Goal: Information Seeking & Learning: Learn about a topic

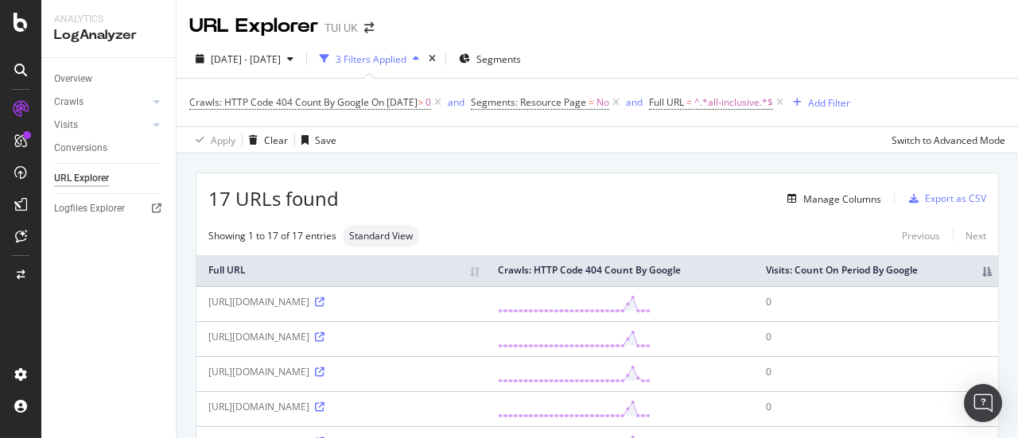
click at [24, 45] on div at bounding box center [20, 219] width 41 height 438
click at [21, 23] on icon at bounding box center [21, 22] width 14 height 19
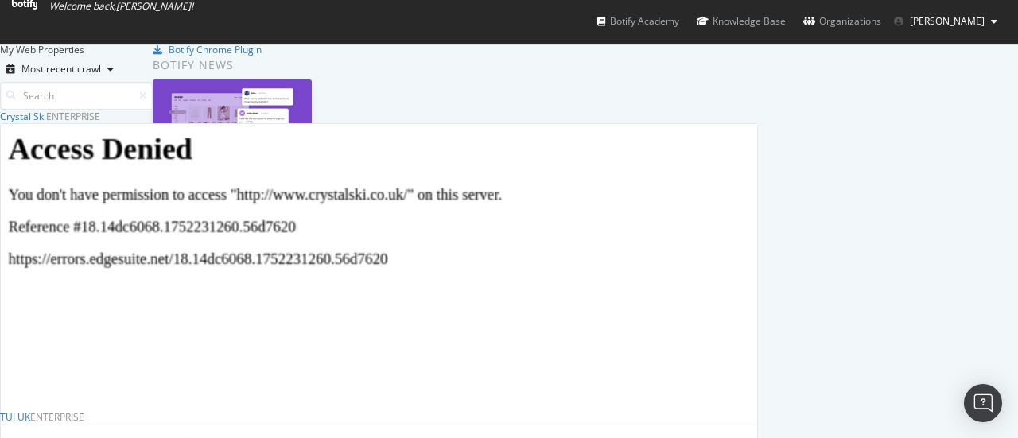
scroll to position [265, 0]
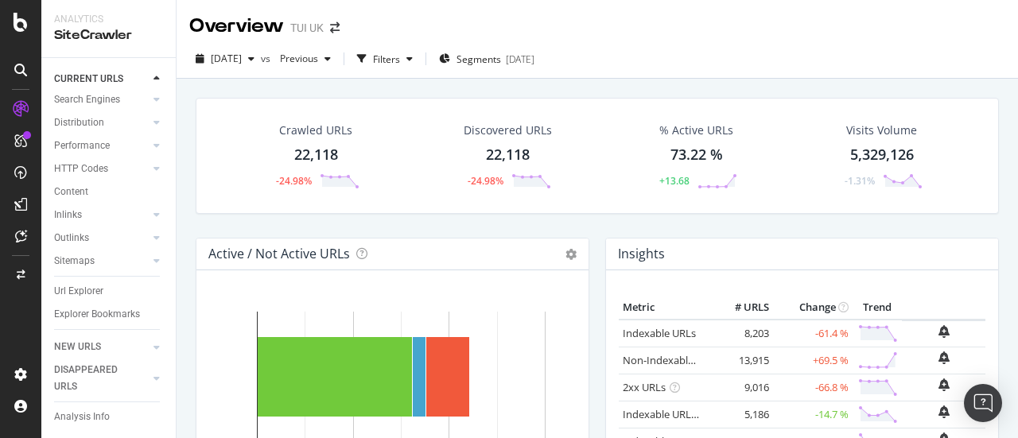
scroll to position [111, 0]
drag, startPoint x: 84, startPoint y: 278, endPoint x: 329, endPoint y: 227, distance: 250.3
click at [84, 283] on div "Url Explorer" at bounding box center [78, 291] width 49 height 17
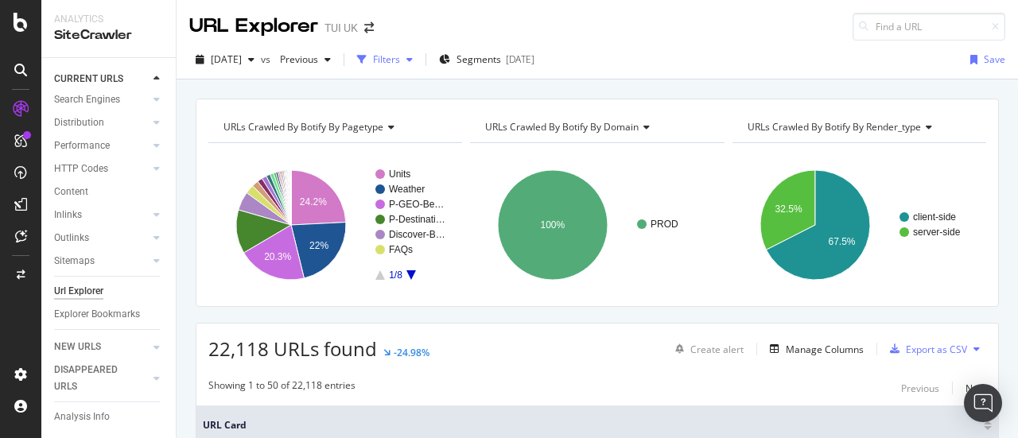
click at [419, 64] on div "Filters" at bounding box center [385, 60] width 68 height 24
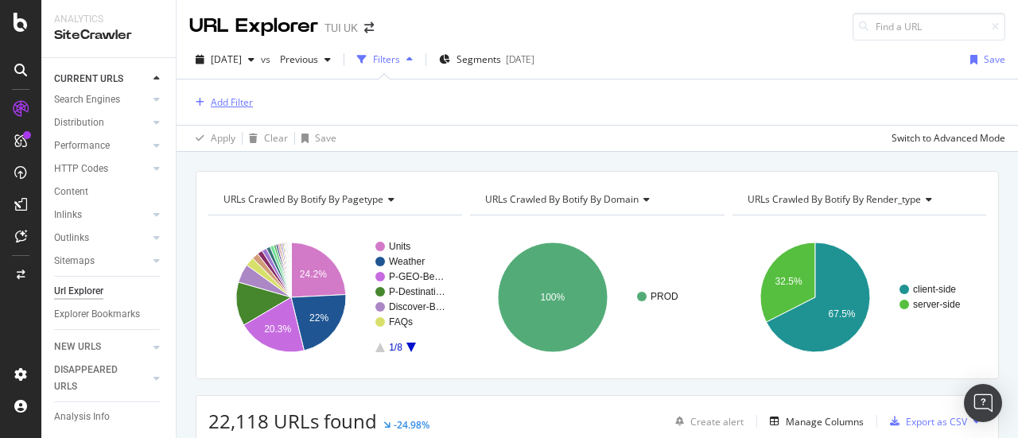
click at [244, 98] on div "Add Filter" at bounding box center [232, 102] width 42 height 14
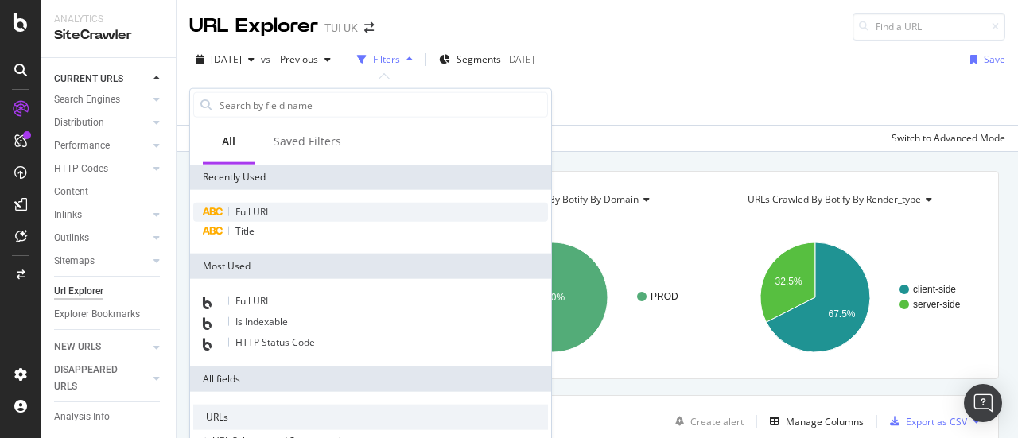
click at [259, 215] on span "Full URL" at bounding box center [252, 212] width 35 height 14
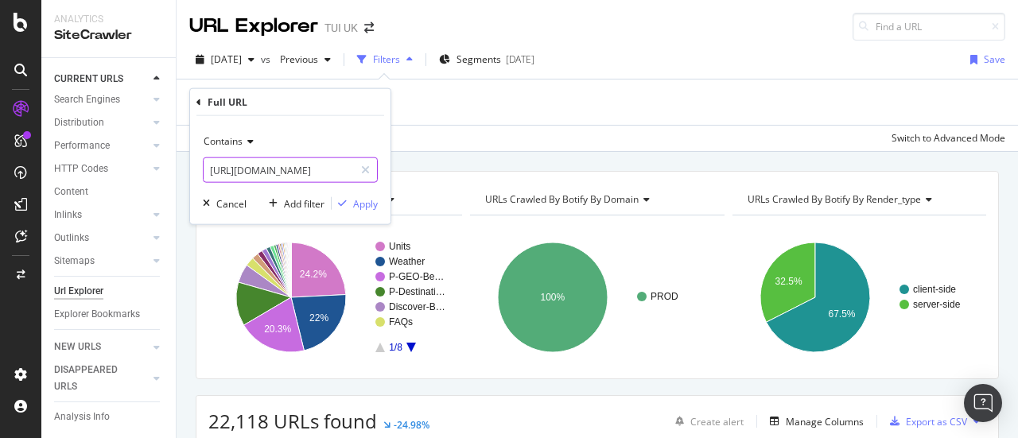
click at [292, 176] on input "[URL][DOMAIN_NAME]" at bounding box center [279, 169] width 150 height 25
type input "/holidays/"
click at [356, 198] on div "Apply" at bounding box center [365, 203] width 25 height 14
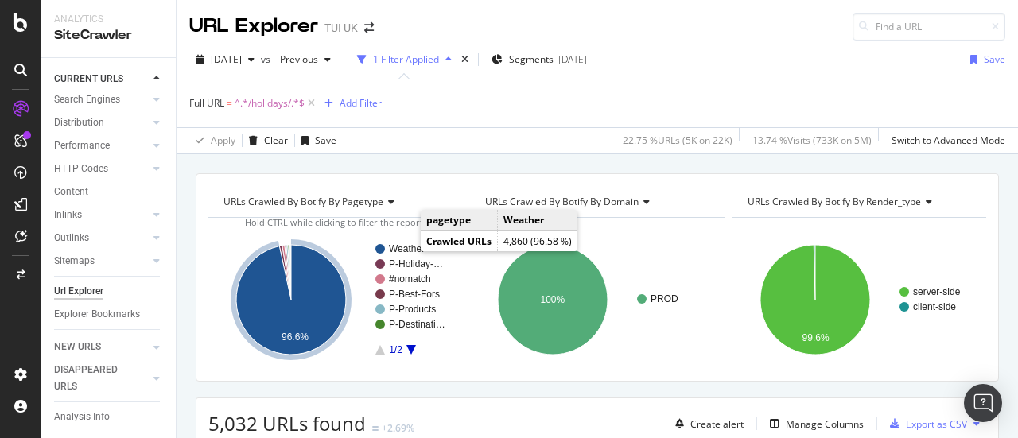
scroll to position [80, 0]
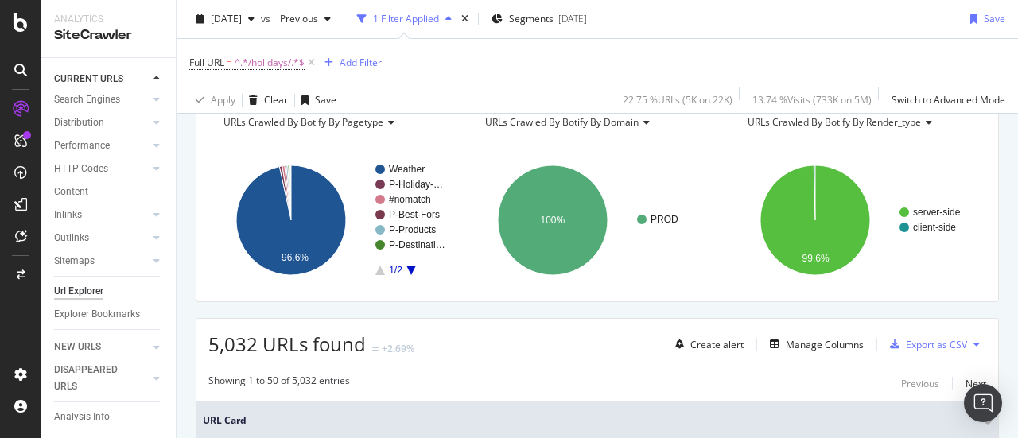
click at [411, 273] on rect "A chart." at bounding box center [410, 220] width 71 height 111
click at [410, 268] on icon "A chart." at bounding box center [411, 271] width 10 height 10
click at [380, 266] on icon "A chart." at bounding box center [380, 271] width 10 height 10
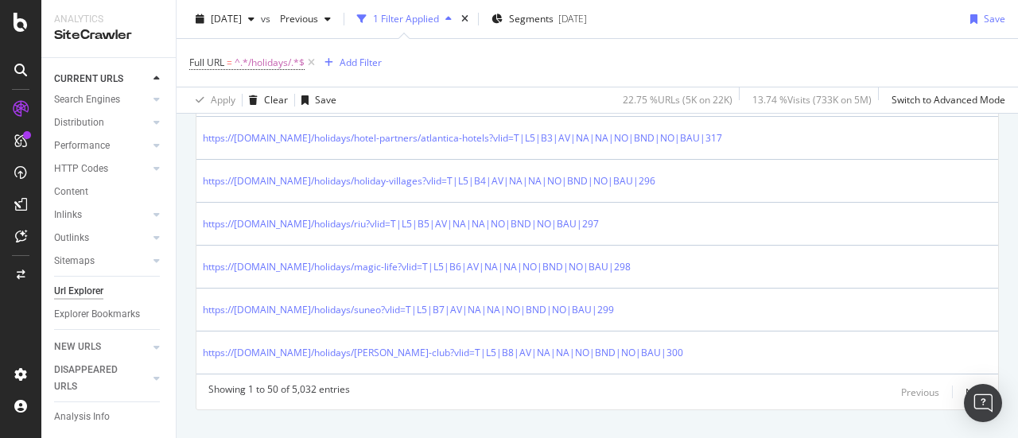
scroll to position [2504, 0]
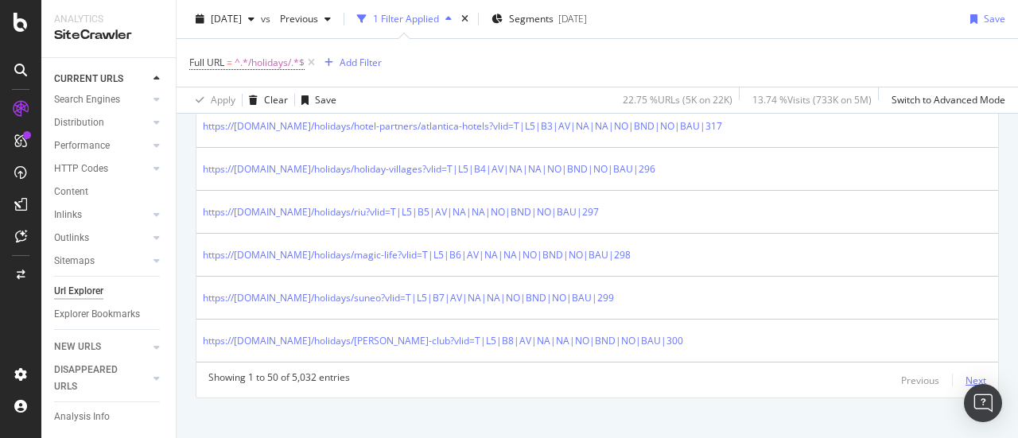
click at [965, 374] on div "Next" at bounding box center [975, 381] width 21 height 14
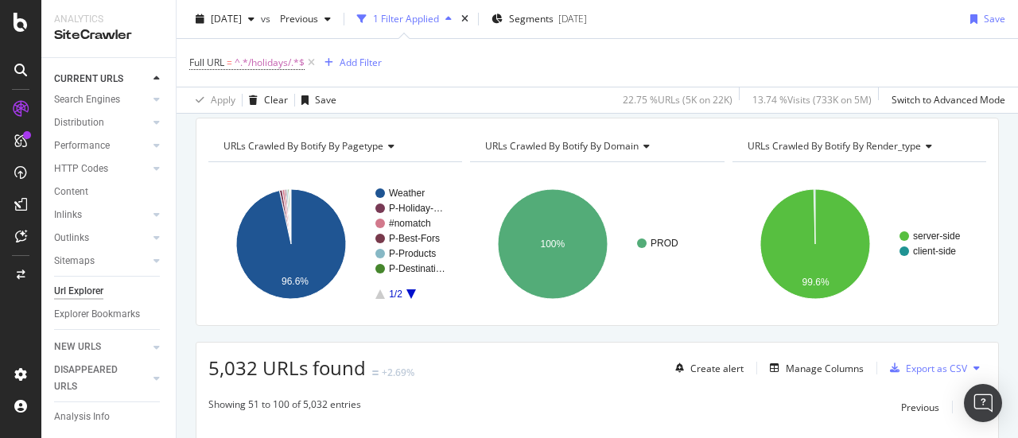
scroll to position [0, 0]
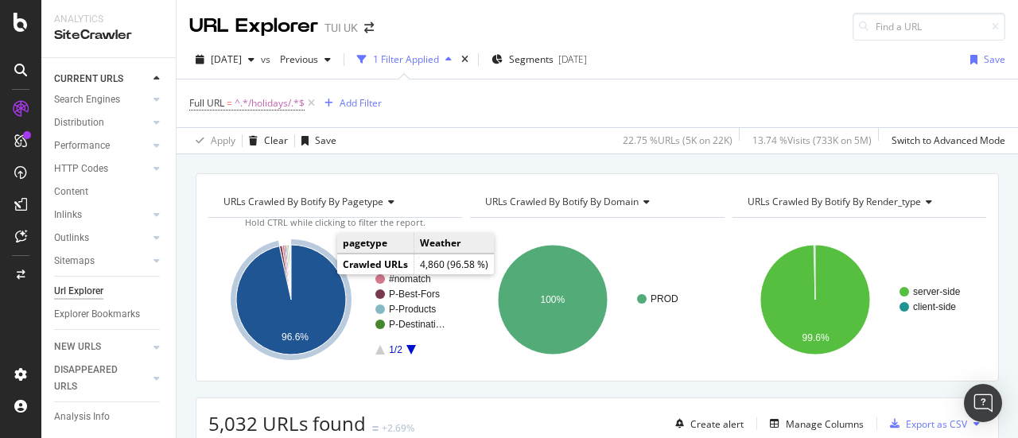
click at [310, 277] on icon "A chart." at bounding box center [291, 300] width 110 height 110
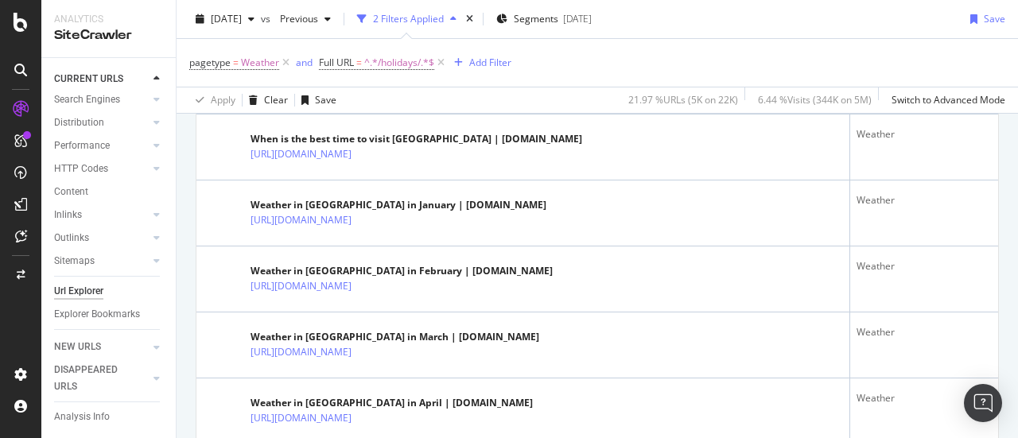
scroll to position [557, 0]
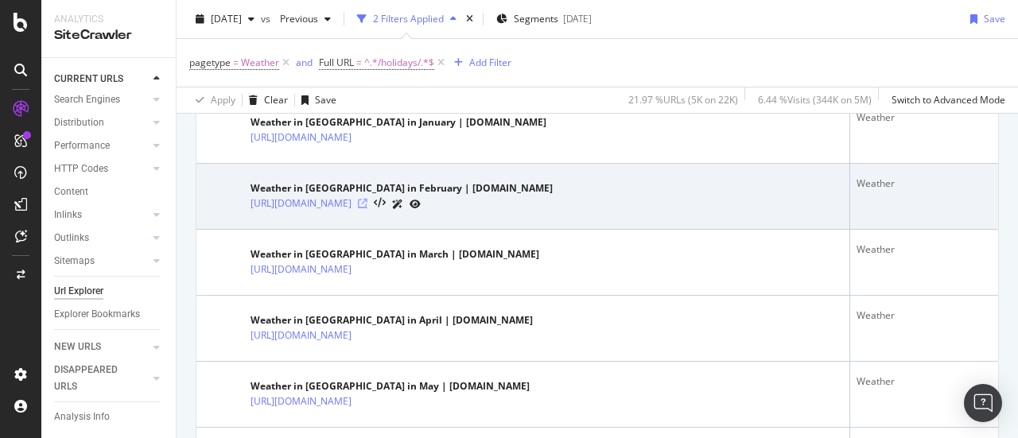
click at [367, 204] on icon at bounding box center [363, 204] width 10 height 10
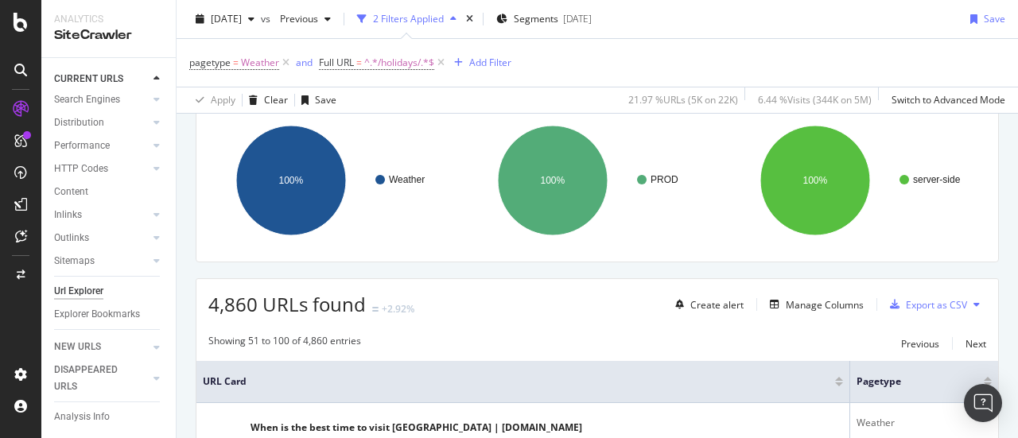
scroll to position [159, 0]
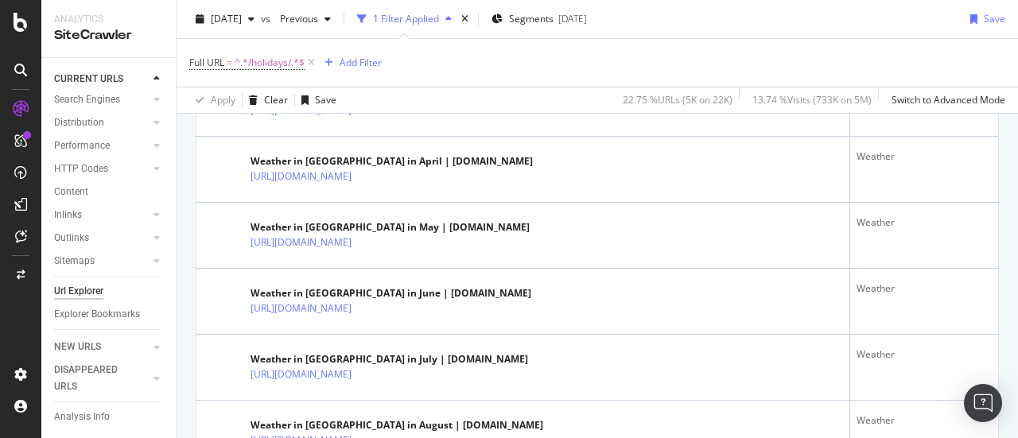
scroll to position [318, 0]
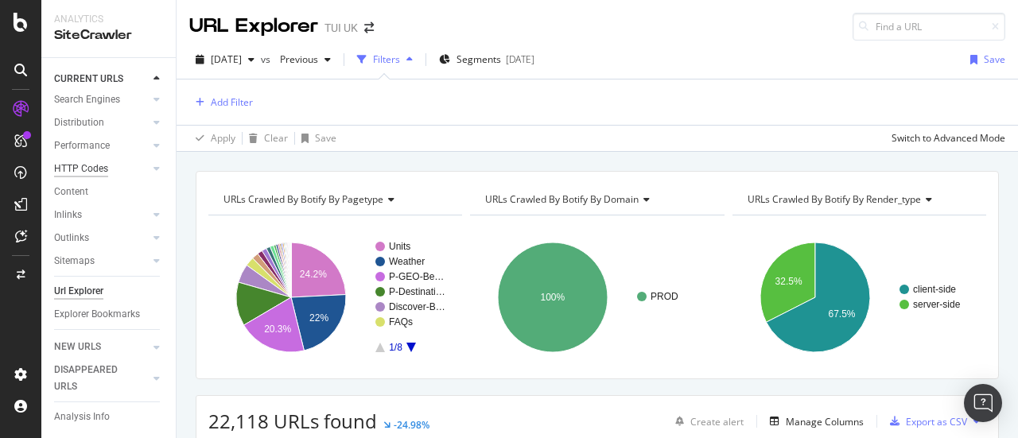
click at [92, 161] on div "HTTP Codes" at bounding box center [81, 169] width 54 height 17
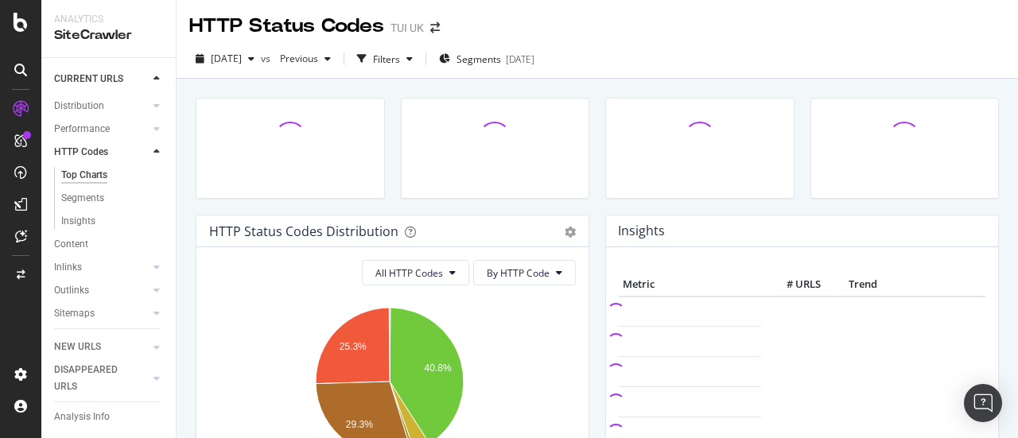
scroll to position [80, 0]
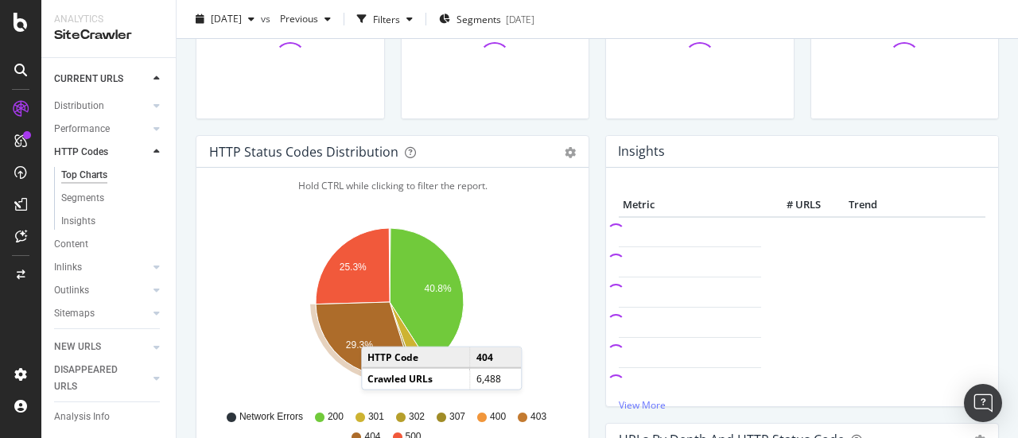
click at [376, 330] on icon "A chart." at bounding box center [363, 339] width 95 height 74
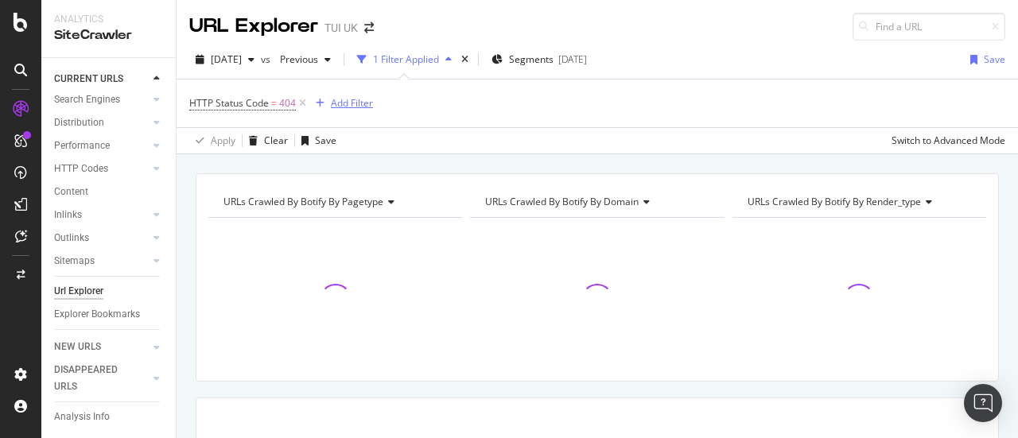
click at [355, 99] on div "Add Filter" at bounding box center [352, 103] width 42 height 14
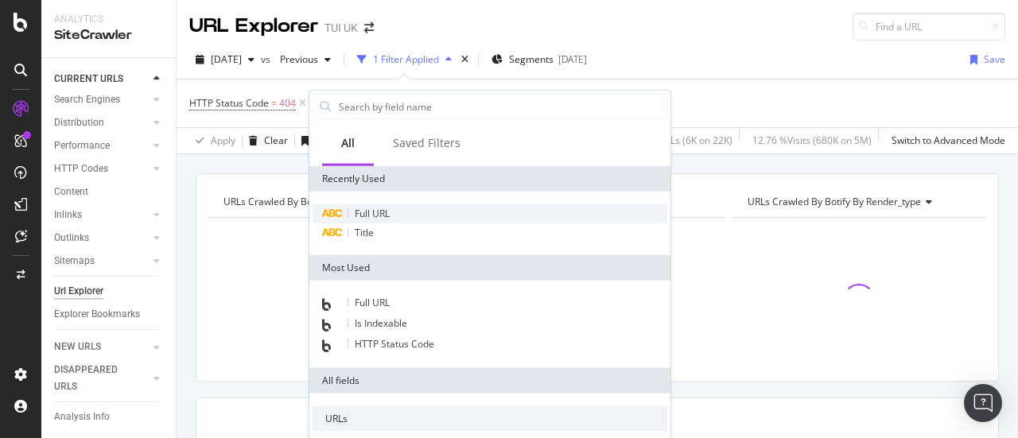
click at [372, 212] on span "Full URL" at bounding box center [372, 214] width 35 height 14
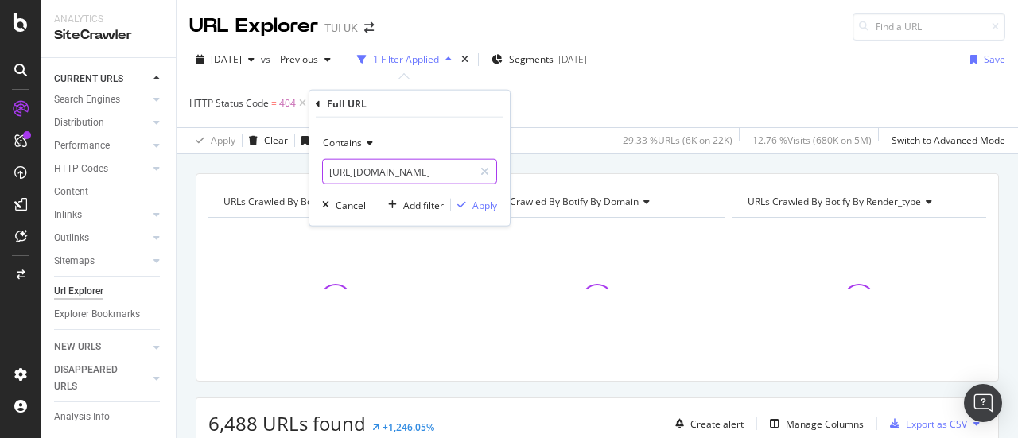
click at [420, 174] on input "[URL][DOMAIN_NAME]" at bounding box center [398, 171] width 150 height 25
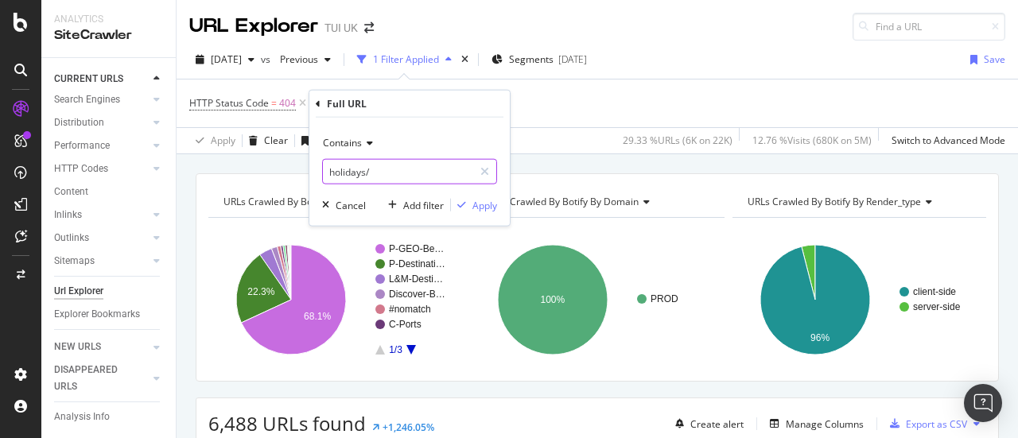
click at [331, 169] on input "holidays/" at bounding box center [398, 171] width 150 height 25
type input "/holidays/"
click at [468, 200] on div "button" at bounding box center [461, 205] width 21 height 10
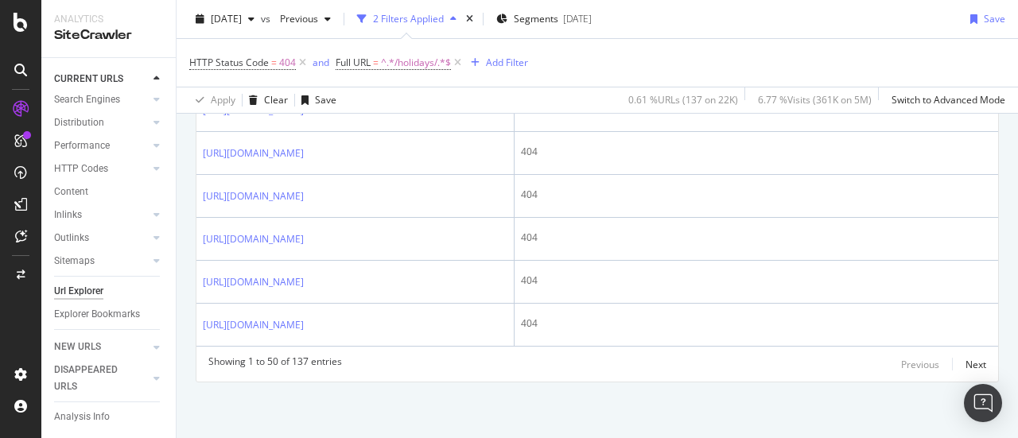
scroll to position [2731, 0]
click at [965, 365] on div "Next" at bounding box center [975, 365] width 21 height 14
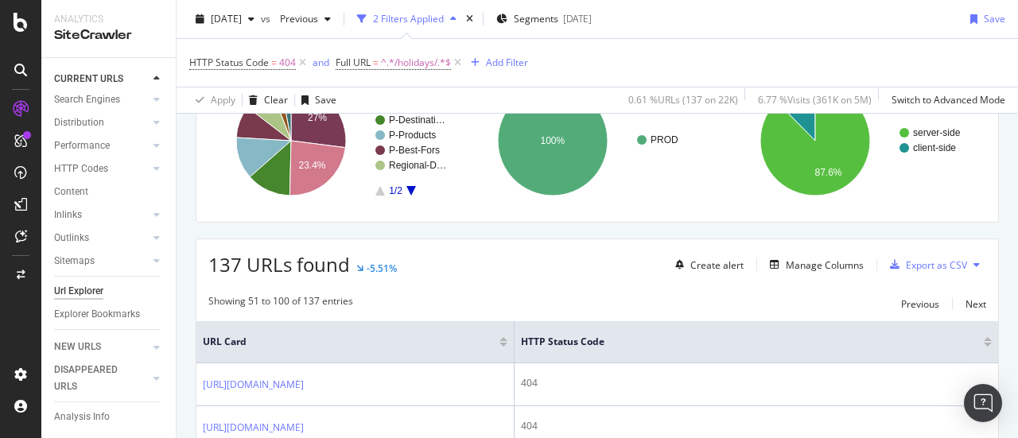
scroll to position [159, 0]
click at [431, 130] on text "P-Products" at bounding box center [412, 135] width 47 height 11
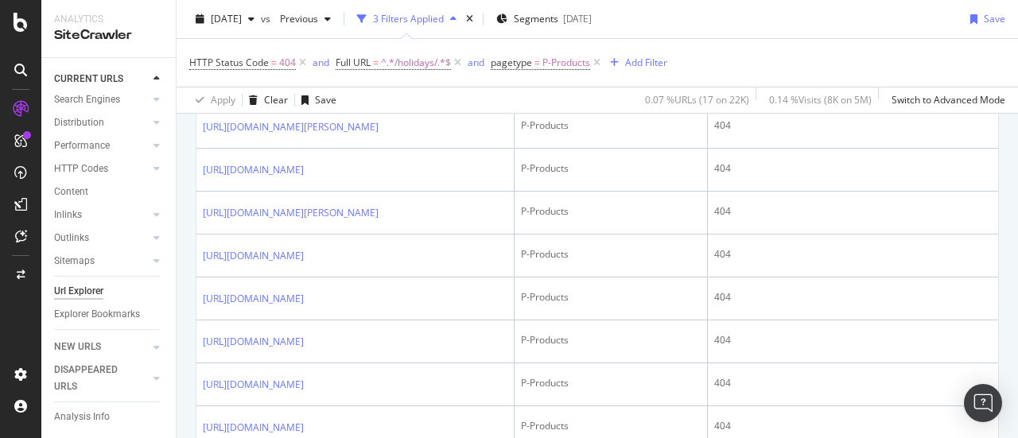
scroll to position [729, 0]
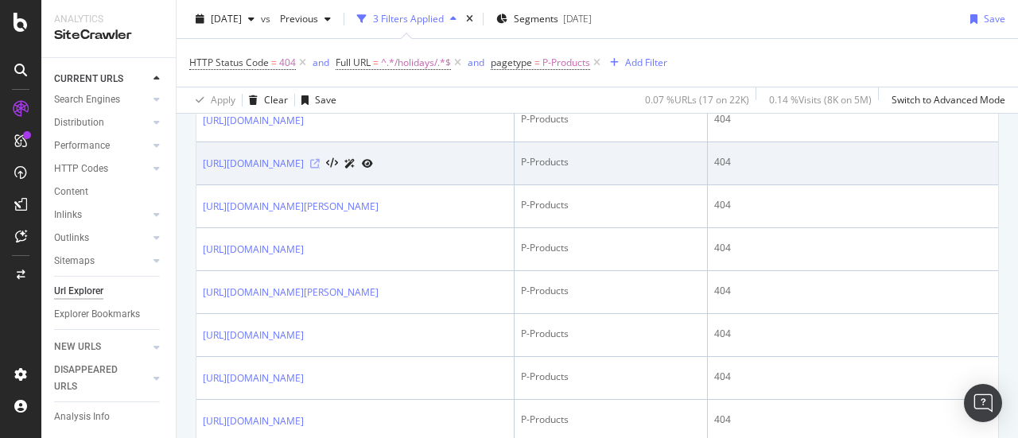
click at [320, 159] on icon at bounding box center [315, 164] width 10 height 10
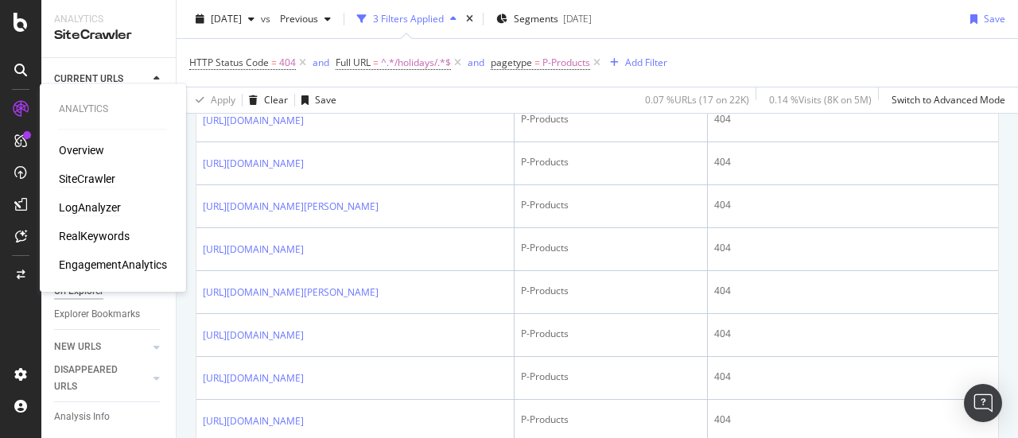
click at [110, 205] on div "LogAnalyzer" at bounding box center [90, 208] width 62 height 16
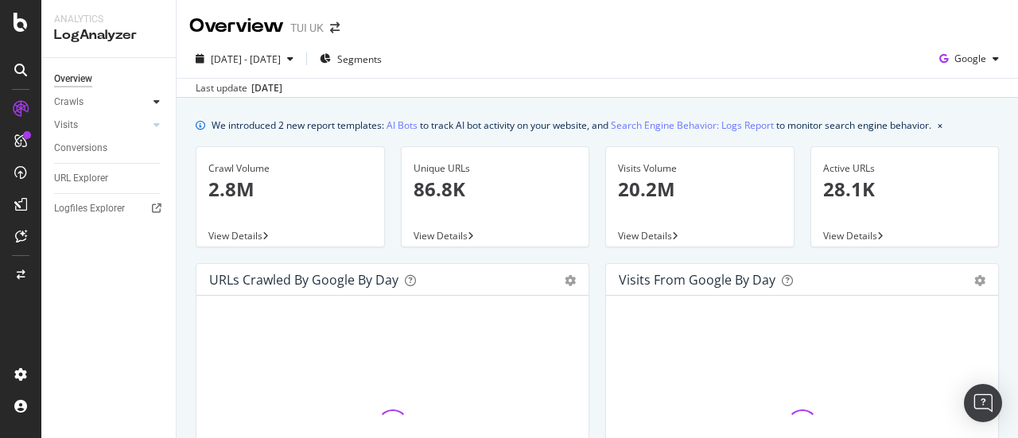
click at [149, 102] on div "Crawls" at bounding box center [115, 102] width 122 height 23
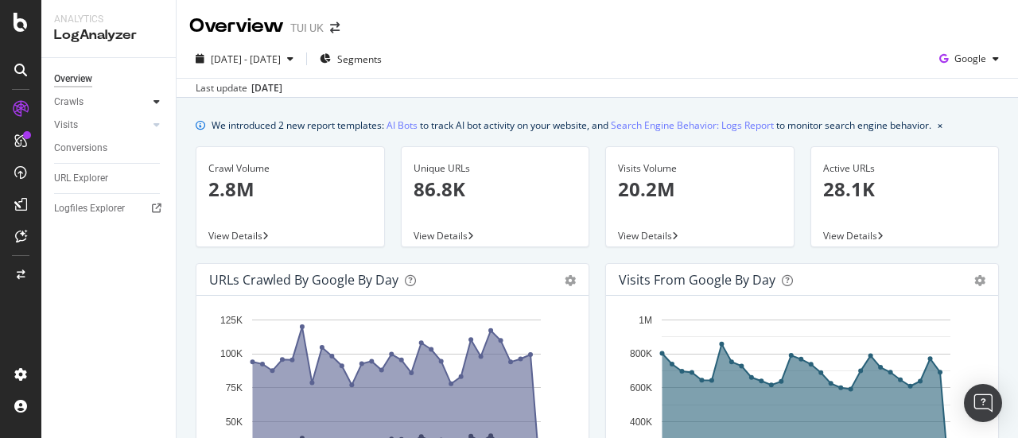
click at [154, 103] on icon at bounding box center [156, 102] width 6 height 10
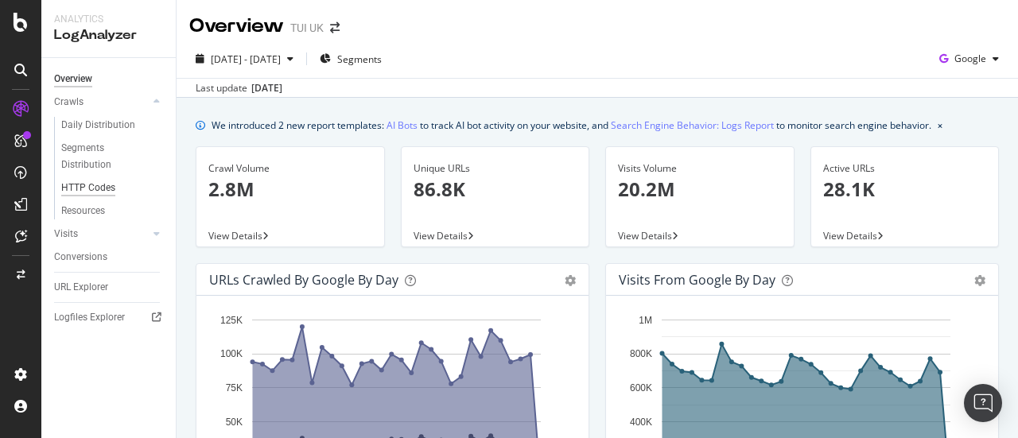
click at [100, 185] on div "HTTP Codes" at bounding box center [88, 188] width 54 height 17
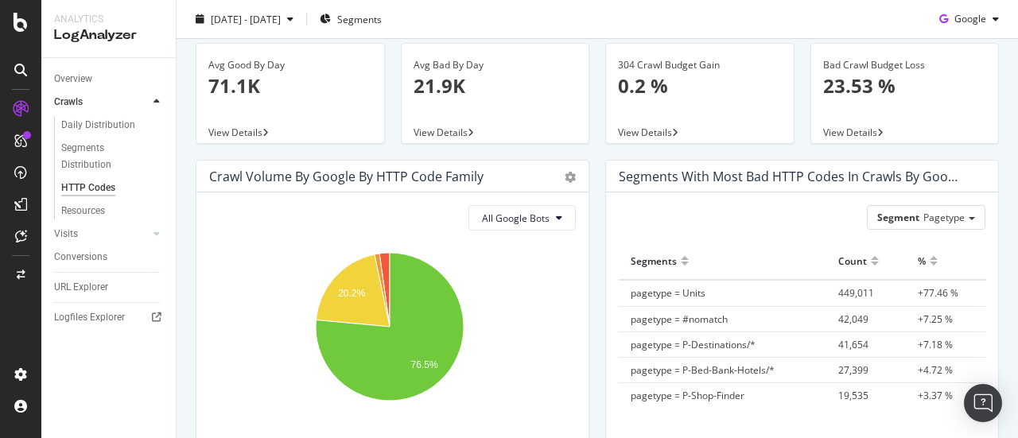
scroll to position [80, 0]
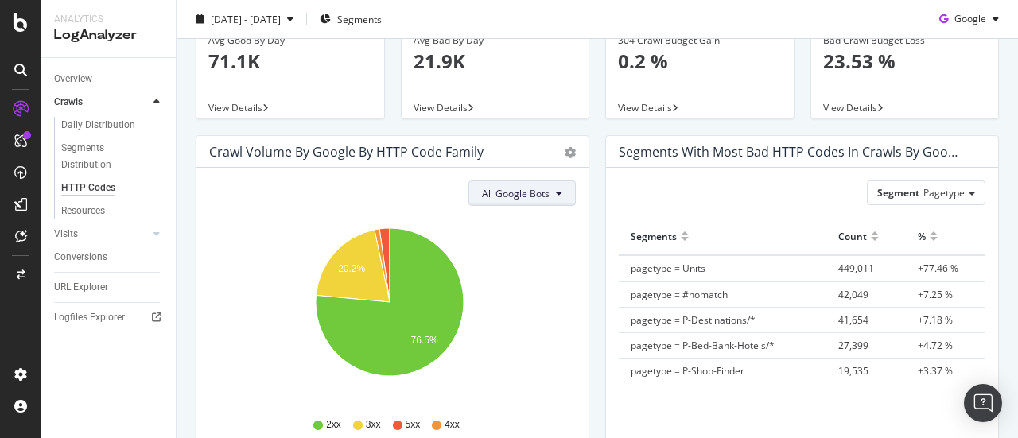
click at [538, 200] on span "All Google Bots" at bounding box center [516, 194] width 68 height 14
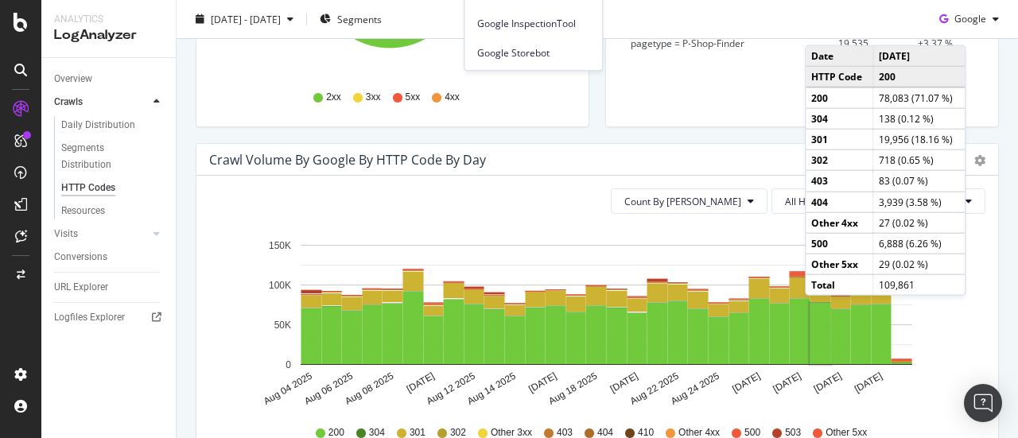
scroll to position [398, 0]
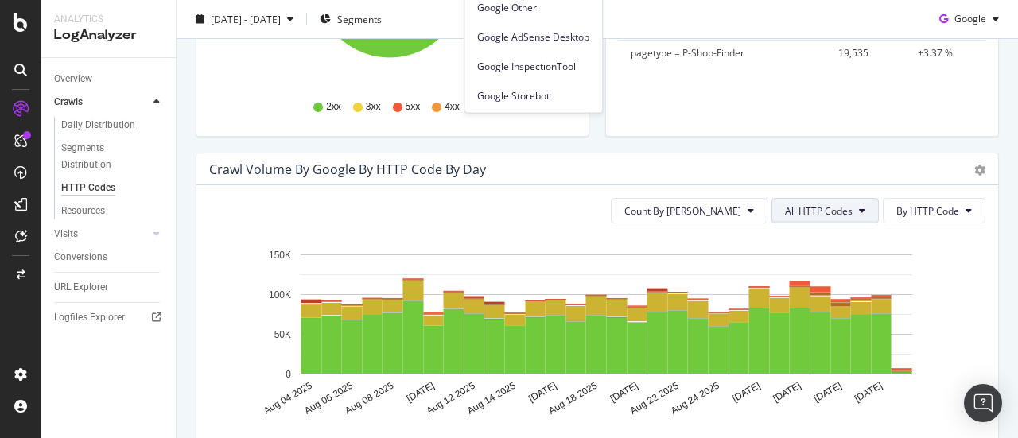
click at [841, 205] on span "All HTTP Codes" at bounding box center [819, 211] width 68 height 14
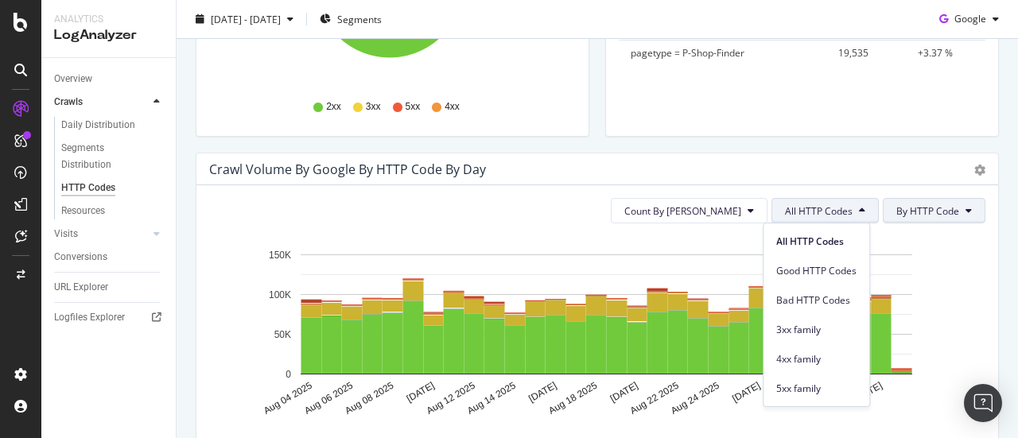
click at [913, 218] on button "By HTTP Code" at bounding box center [934, 210] width 103 height 25
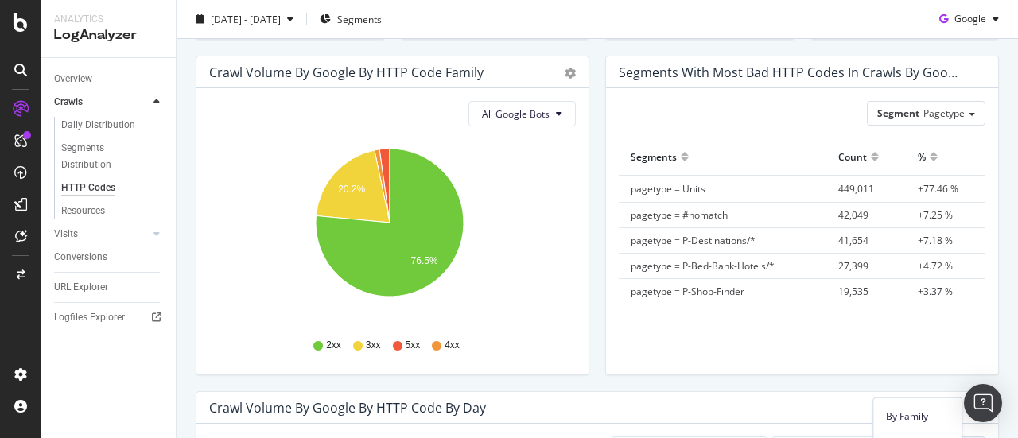
scroll to position [0, 0]
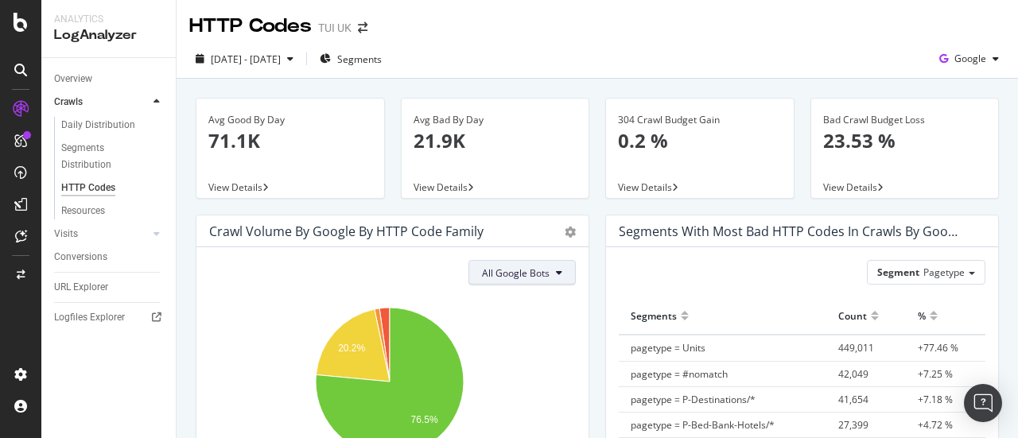
click at [533, 272] on span "All Google Bots" at bounding box center [516, 273] width 68 height 14
click at [394, 140] on div "Avg Bad By Day 21.9K View Details" at bounding box center [495, 156] width 205 height 117
click at [965, 49] on div "Google" at bounding box center [969, 59] width 72 height 24
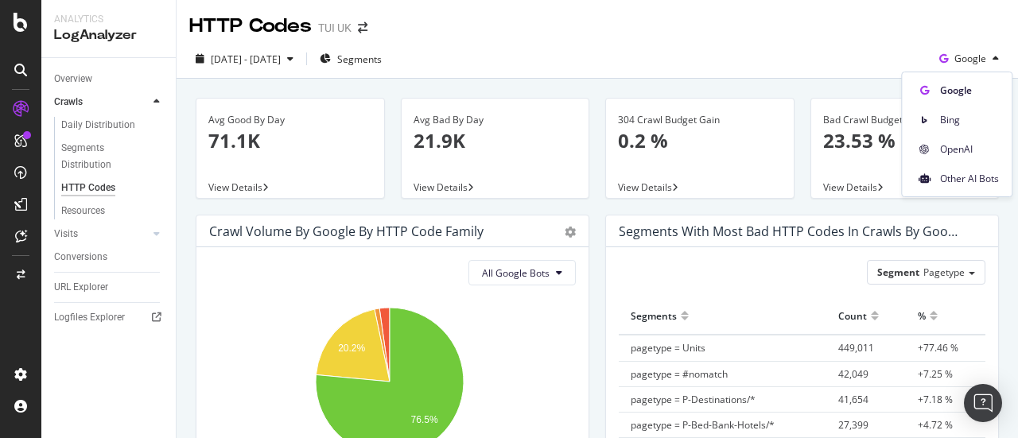
click at [806, 40] on div "[DATE] - [DATE] Segments Google" at bounding box center [597, 59] width 841 height 39
click at [954, 60] on span "Google" at bounding box center [970, 59] width 32 height 14
click at [964, 118] on span "Bing" at bounding box center [969, 120] width 59 height 14
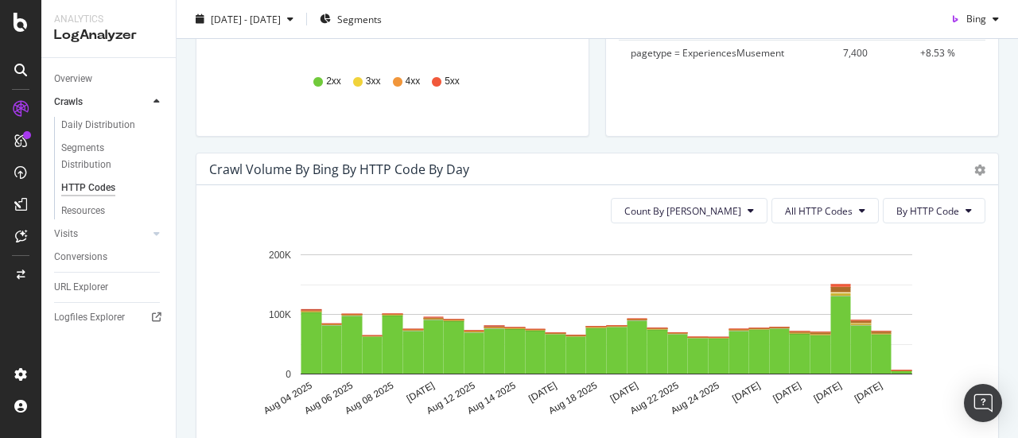
scroll to position [477, 0]
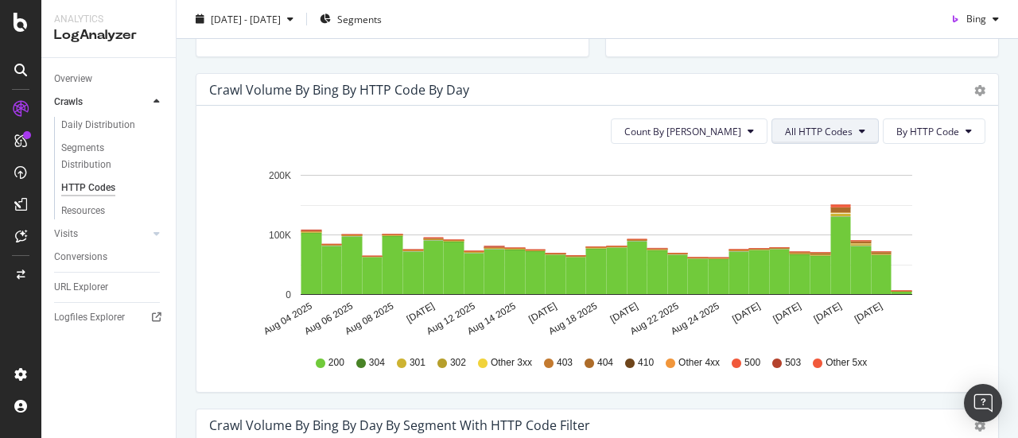
click at [848, 134] on button "All HTTP Codes" at bounding box center [824, 130] width 107 height 25
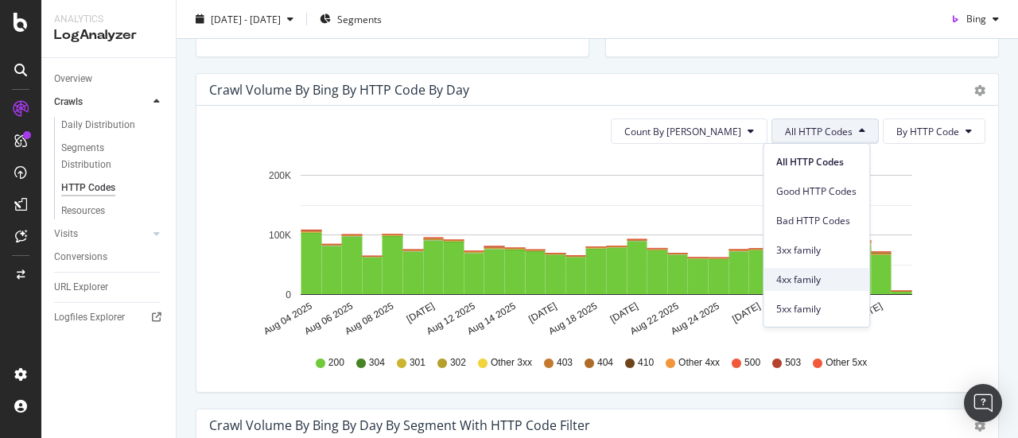
click at [820, 270] on div "4xx family" at bounding box center [816, 279] width 106 height 23
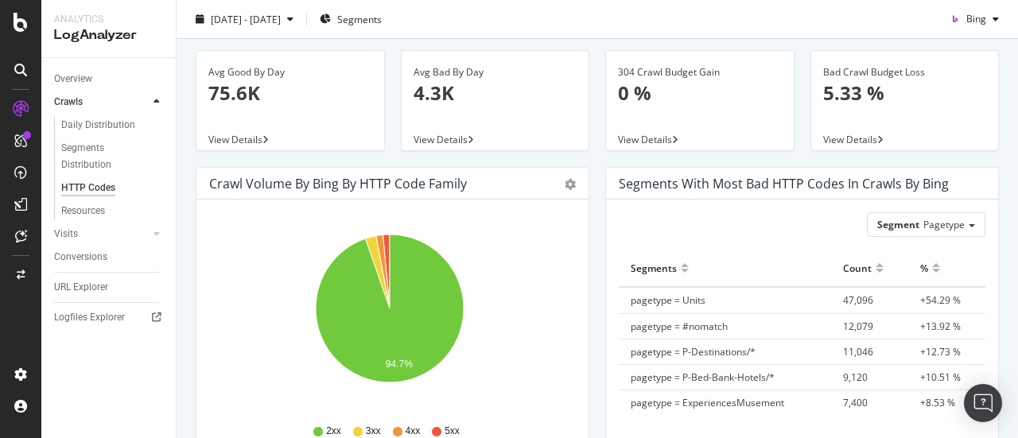
scroll to position [0, 0]
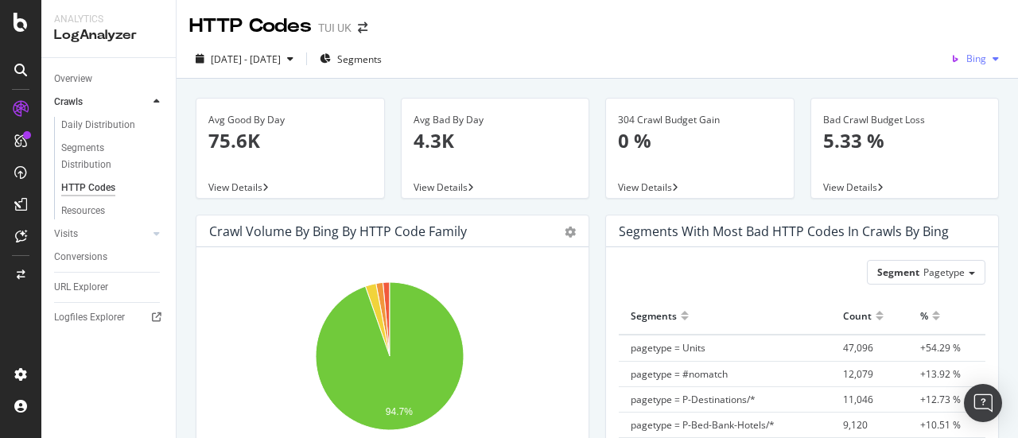
click at [966, 58] on span "Bing" at bounding box center [976, 59] width 20 height 14
click at [973, 153] on span "OpenAI" at bounding box center [971, 149] width 59 height 14
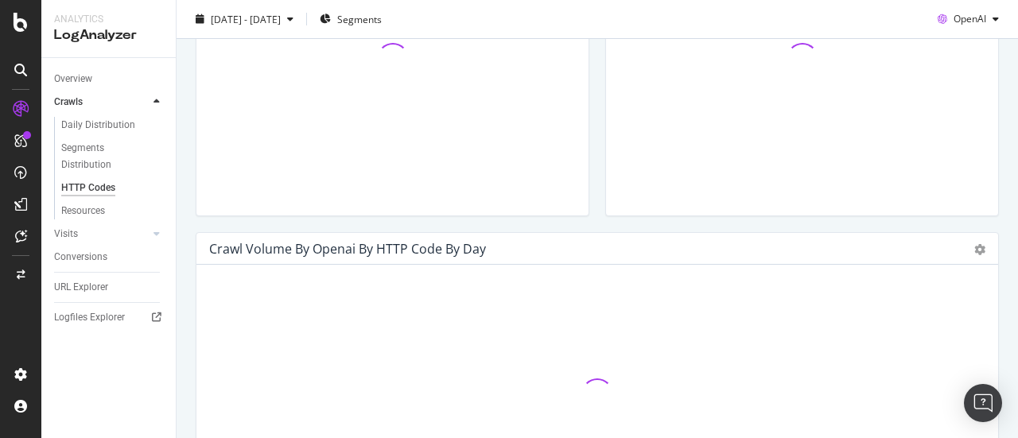
scroll to position [477, 0]
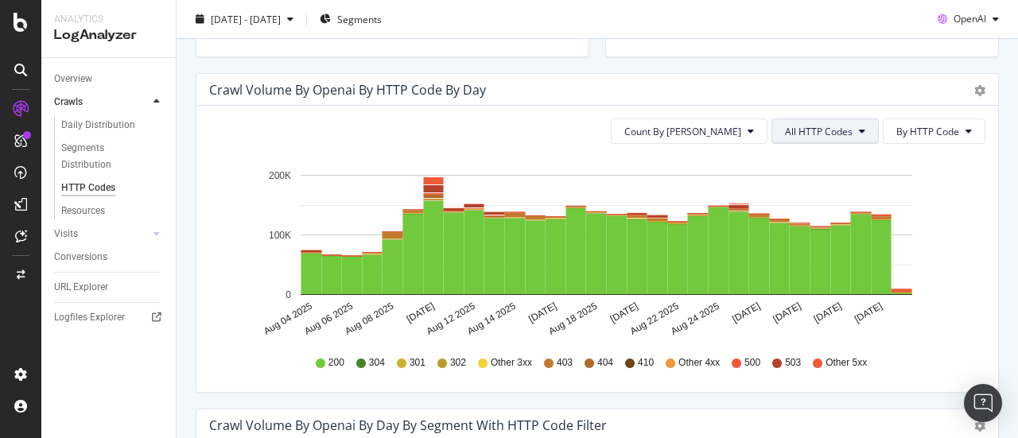
click at [831, 133] on span "All HTTP Codes" at bounding box center [819, 132] width 68 height 14
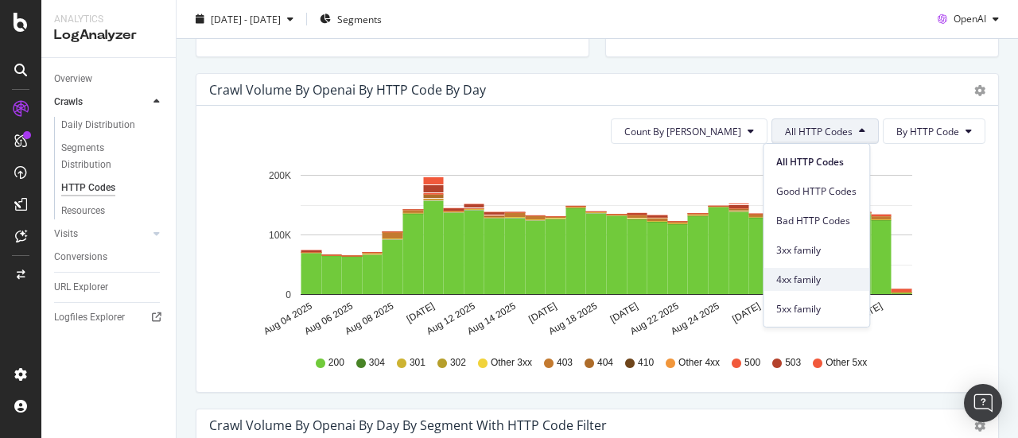
click at [790, 275] on span "4xx family" at bounding box center [816, 280] width 80 height 14
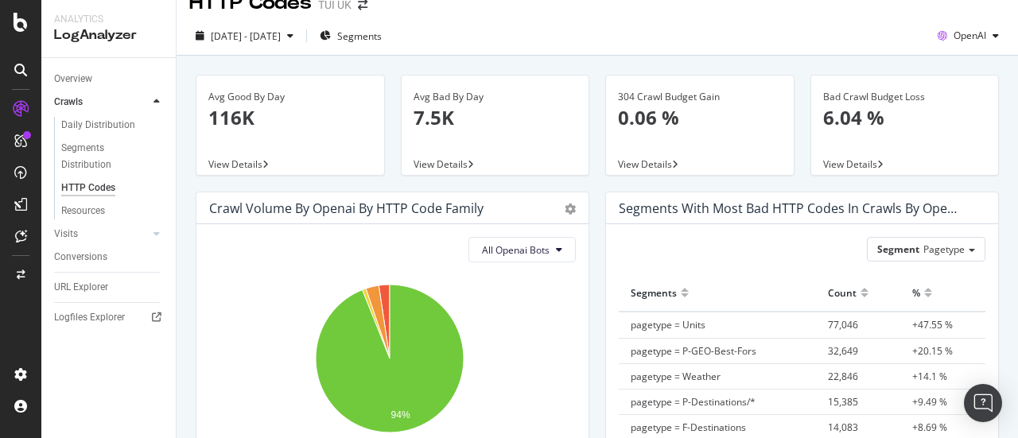
scroll to position [0, 0]
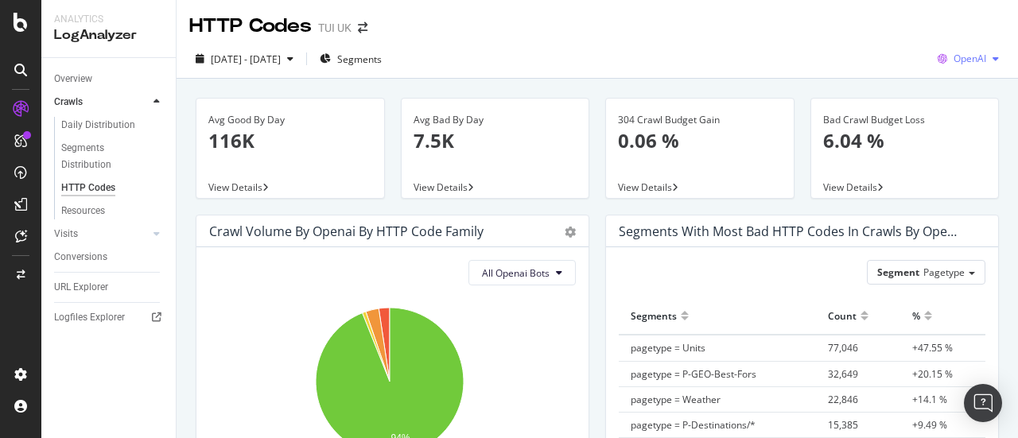
click at [939, 55] on icon "button" at bounding box center [942, 59] width 22 height 22
click at [945, 80] on div "Google" at bounding box center [956, 90] width 110 height 23
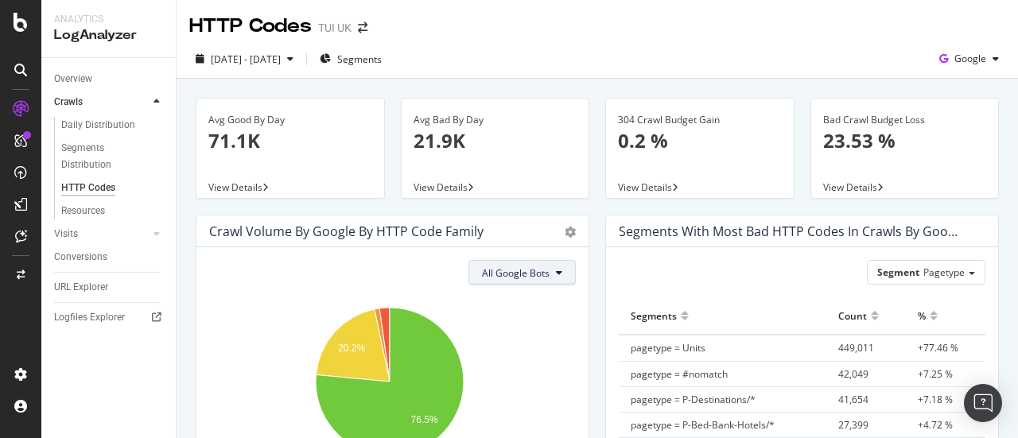
click at [528, 276] on span "All Google Bots" at bounding box center [516, 273] width 68 height 14
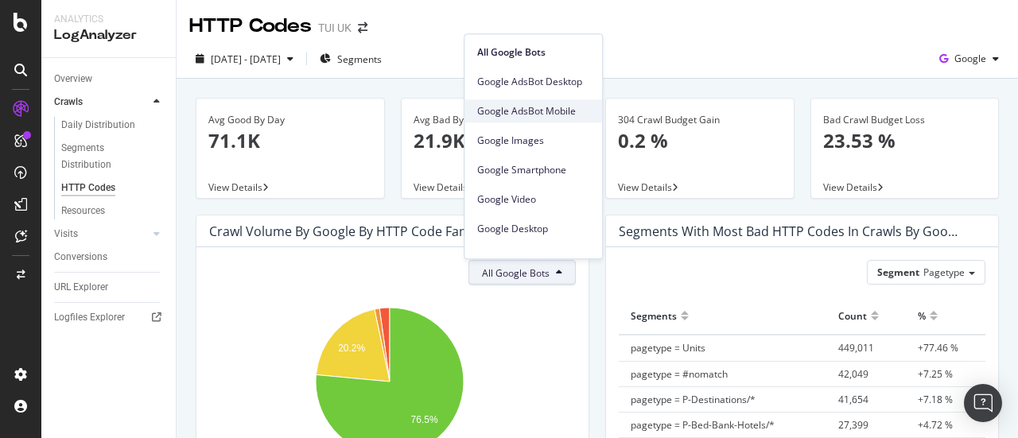
click at [531, 106] on span "Google AdsBot Mobile" at bounding box center [533, 111] width 112 height 14
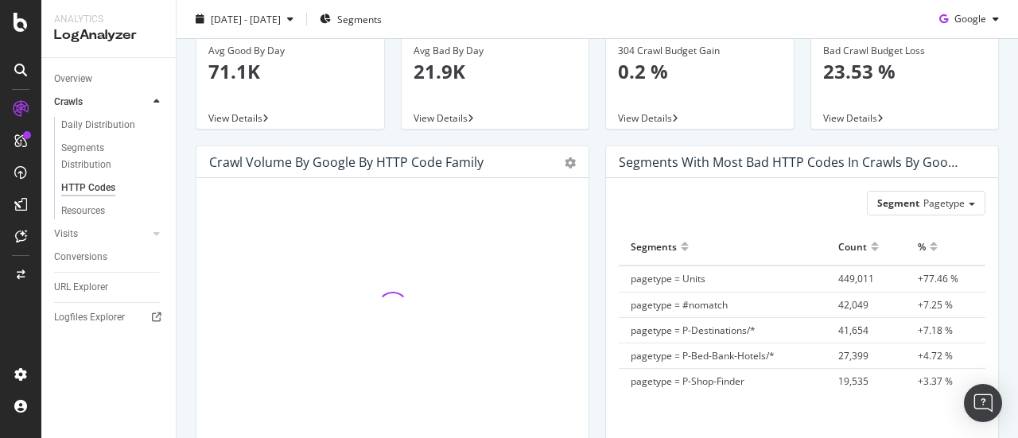
scroll to position [159, 0]
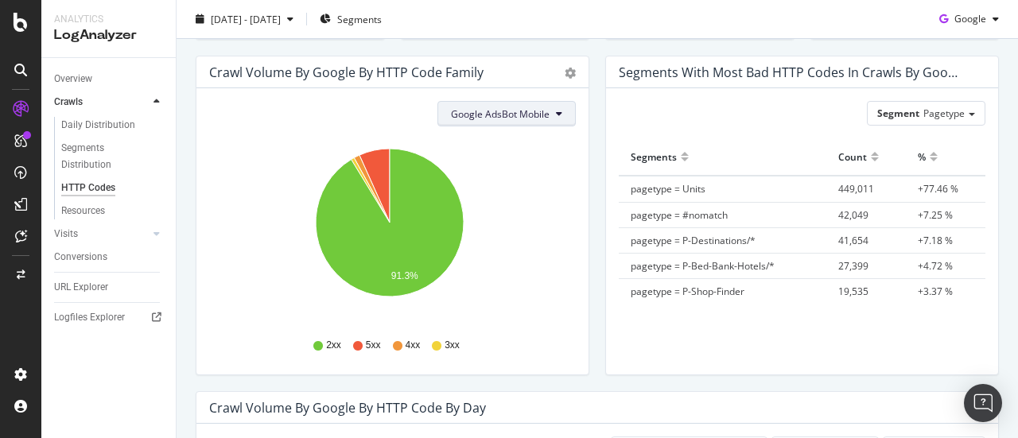
click at [496, 118] on span "Google AdsBot Mobile" at bounding box center [500, 114] width 99 height 14
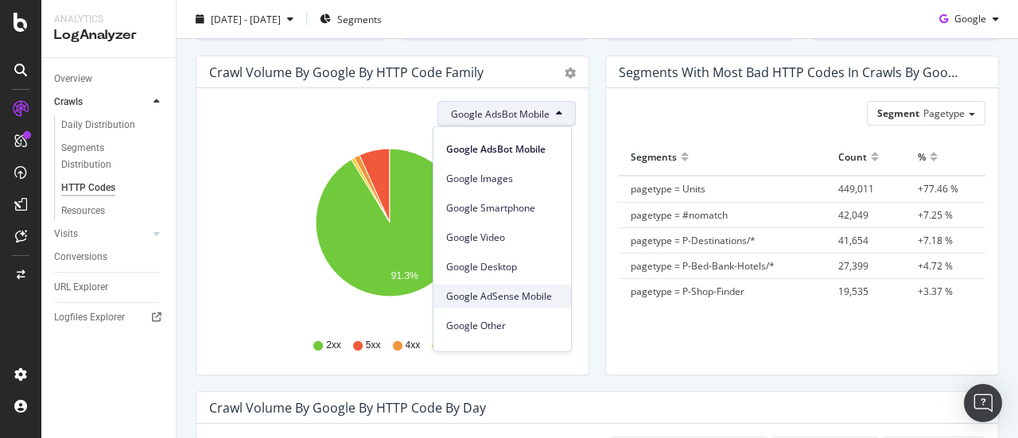
scroll to position [0, 0]
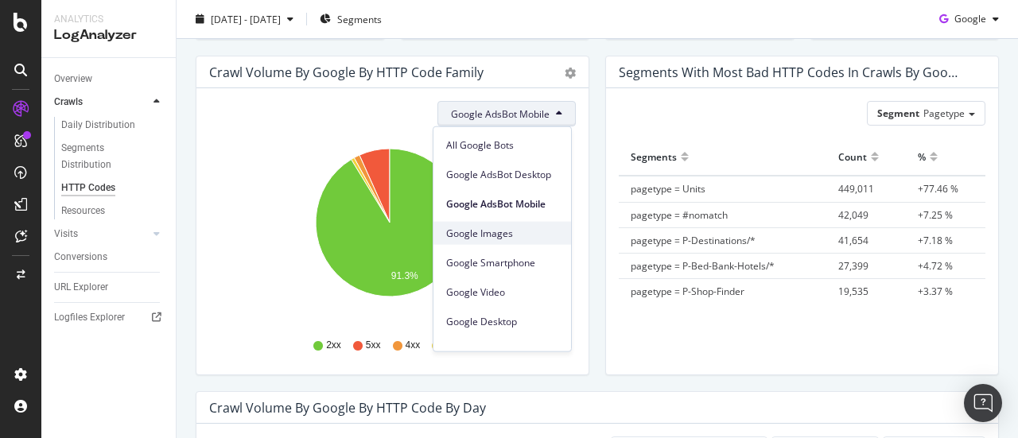
click at [507, 237] on span "Google Images" at bounding box center [502, 233] width 112 height 14
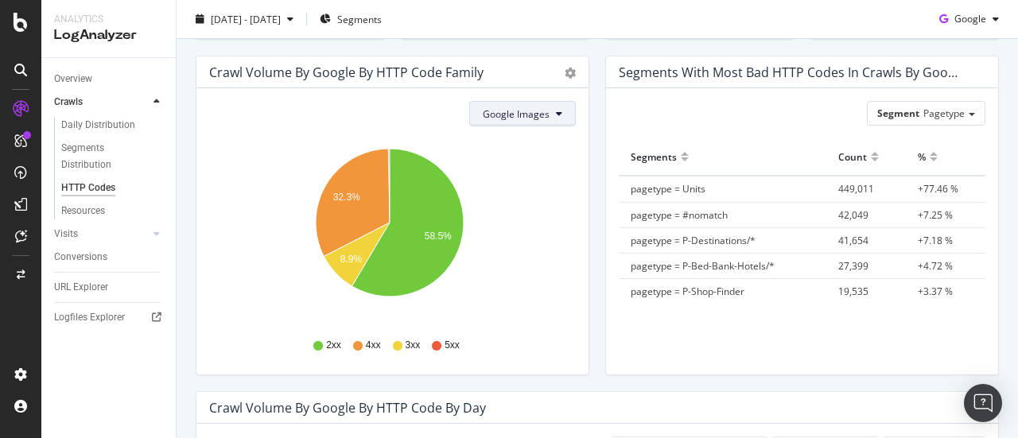
click at [506, 109] on span "Google Images" at bounding box center [516, 114] width 67 height 14
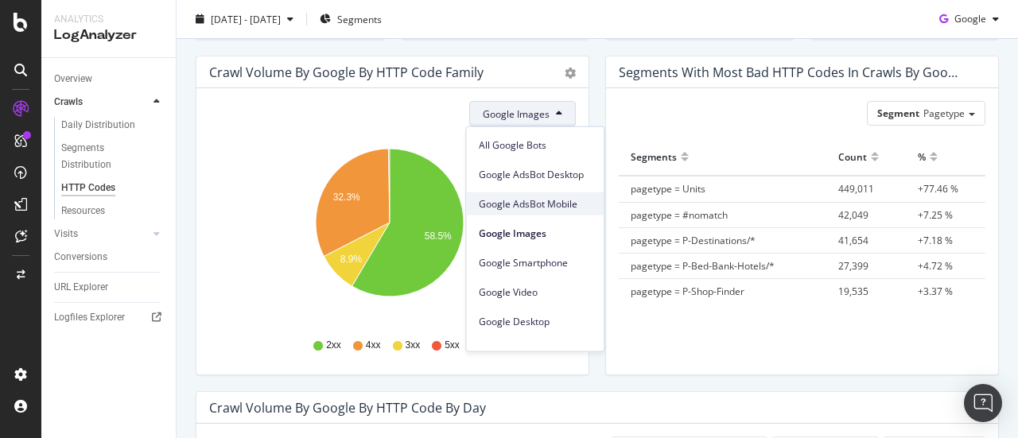
click at [526, 203] on span "Google AdsBot Mobile" at bounding box center [535, 203] width 112 height 14
